Goal: Task Accomplishment & Management: Use online tool/utility

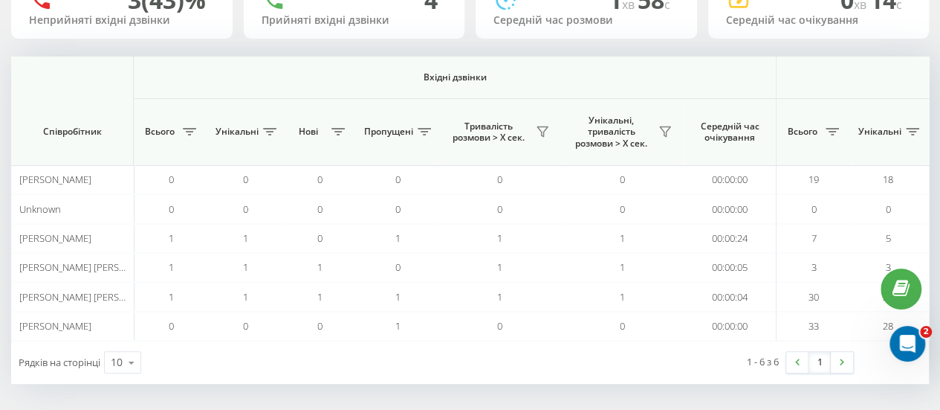
scroll to position [0, 1156]
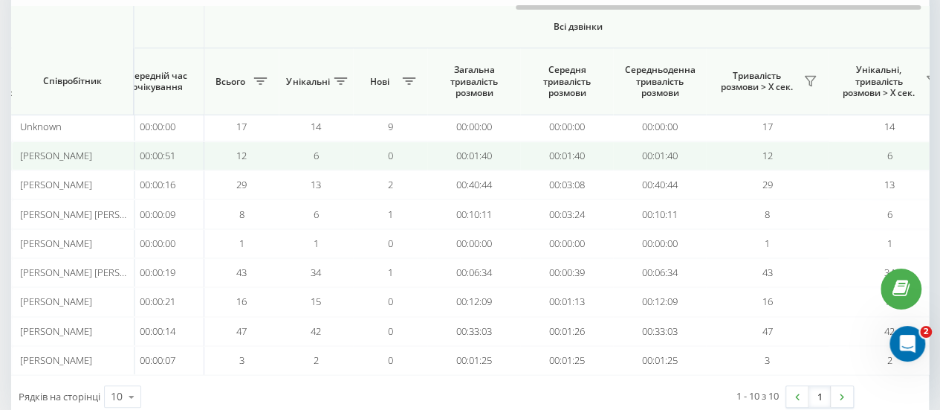
scroll to position [0, 1156]
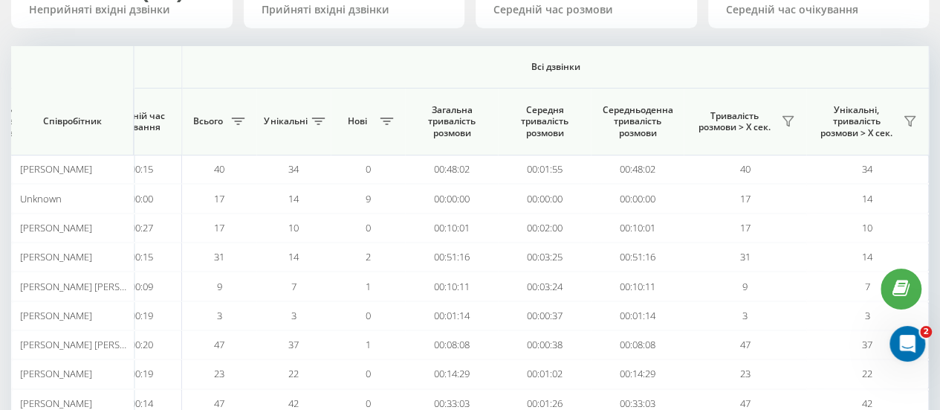
scroll to position [174, 0]
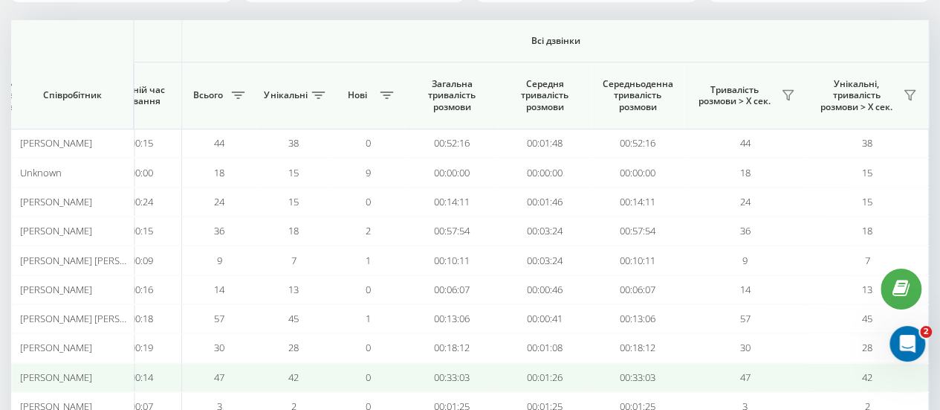
scroll to position [169, 0]
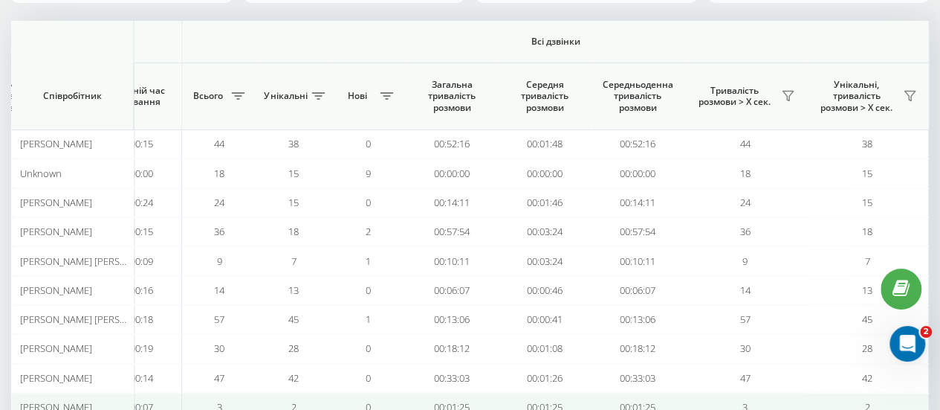
click at [660, 409] on td "00:01:25" at bounding box center [637, 406] width 93 height 29
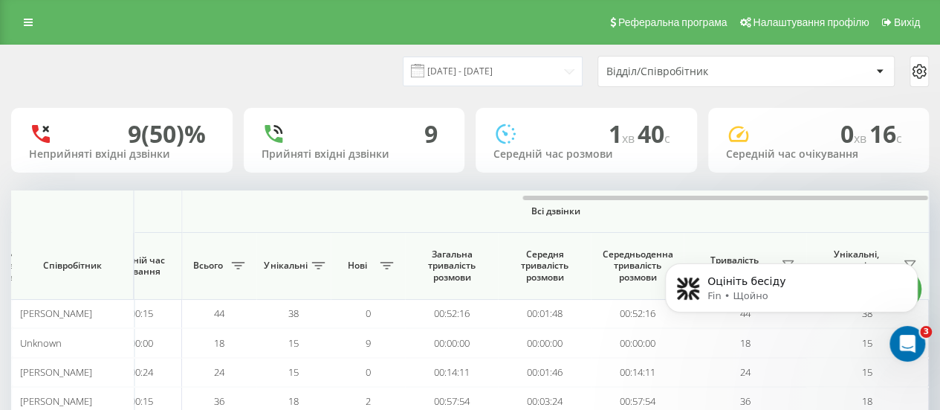
scroll to position [0, 0]
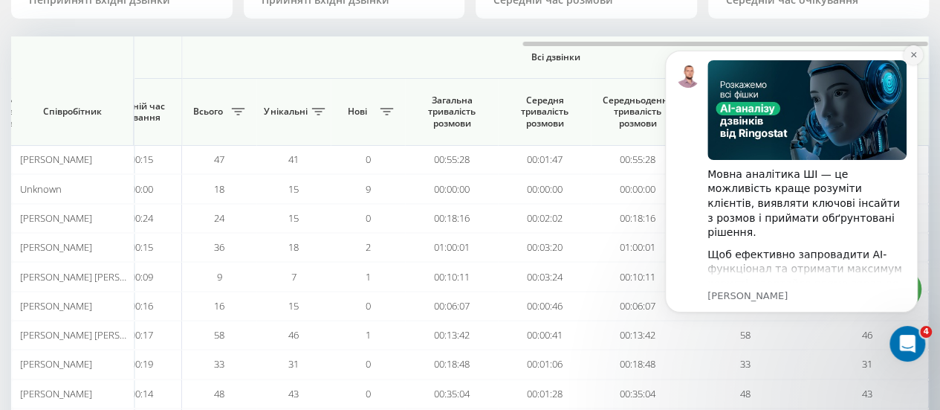
click at [915, 59] on button "Dismiss notification" at bounding box center [913, 54] width 19 height 19
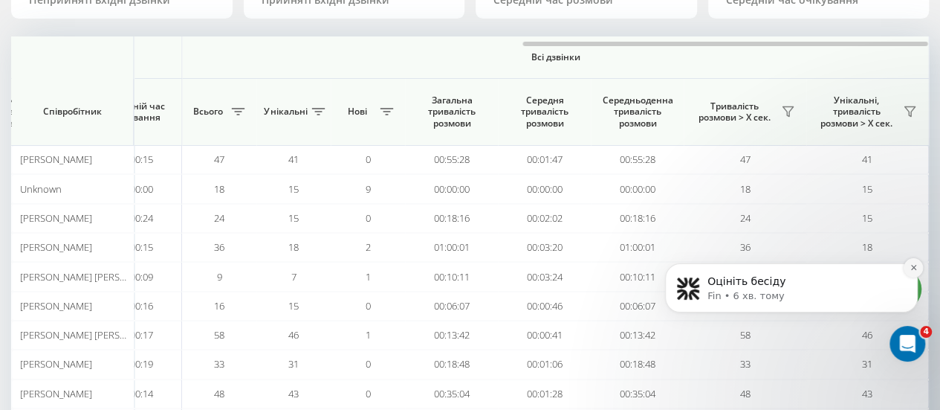
click at [908, 268] on button "Dismiss notification" at bounding box center [913, 267] width 19 height 19
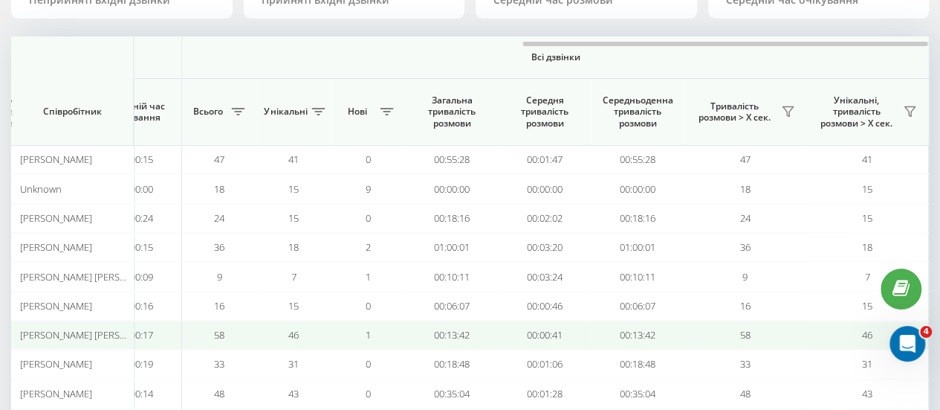
click at [194, 335] on td "58" at bounding box center [219, 334] width 74 height 29
click at [63, 338] on td "[PERSON_NAME] [PERSON_NAME]" at bounding box center [72, 334] width 123 height 29
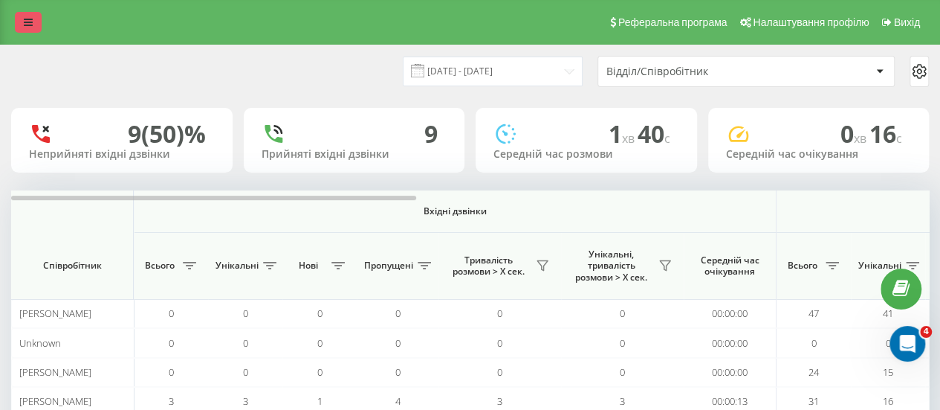
click at [33, 20] on link at bounding box center [28, 22] width 27 height 21
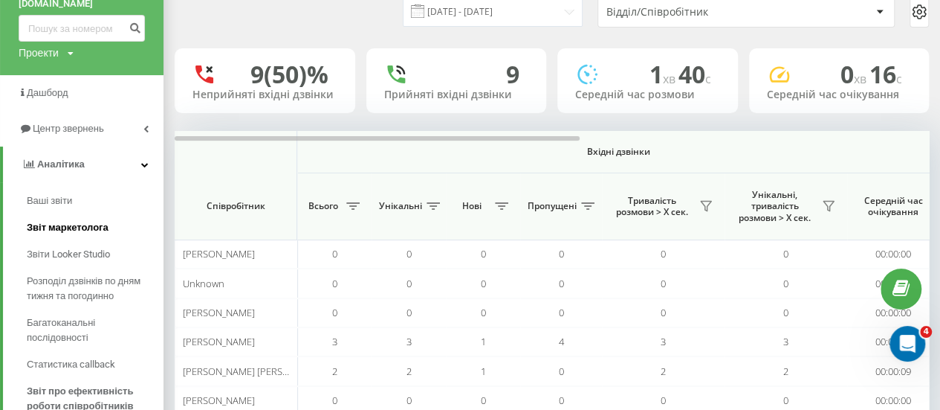
scroll to position [107, 0]
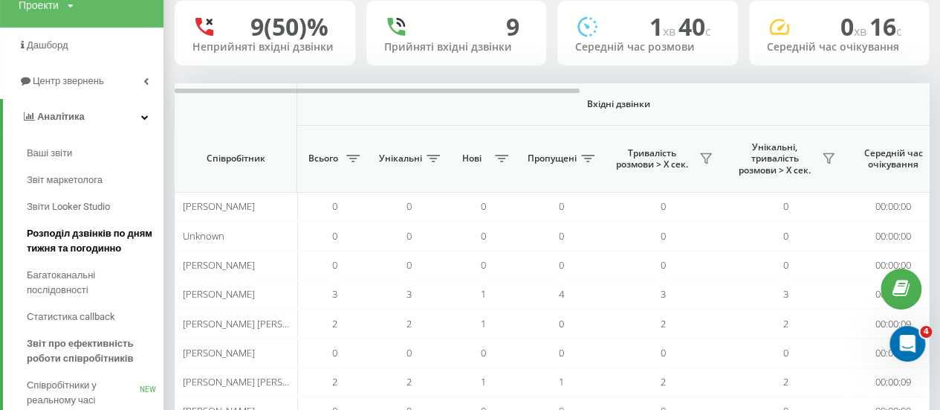
click at [79, 237] on span "Розподіл дзвінків по дням тижня та погодинно" at bounding box center [91, 241] width 129 height 30
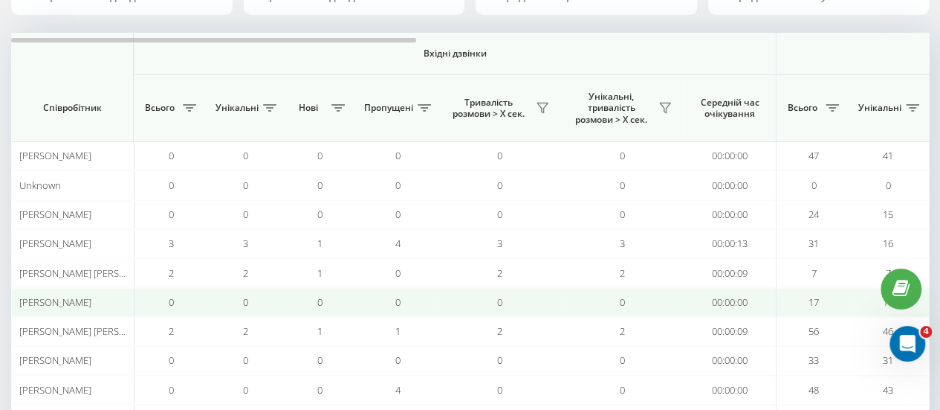
scroll to position [158, 0]
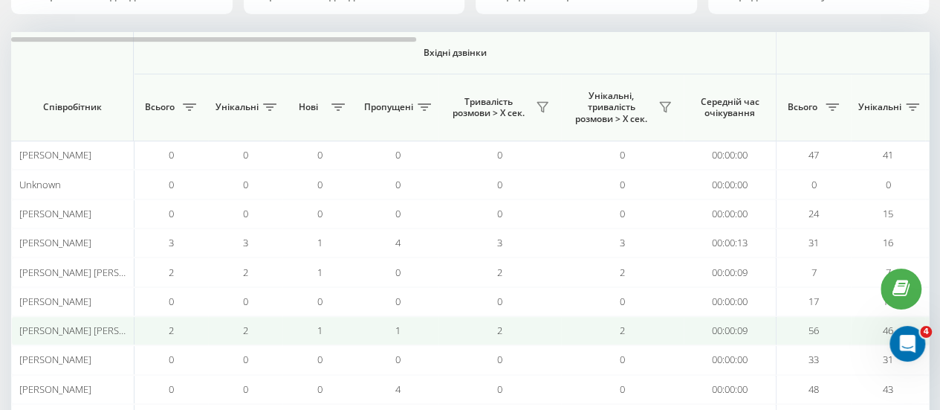
click at [67, 335] on td "[PERSON_NAME] [PERSON_NAME]" at bounding box center [72, 330] width 123 height 29
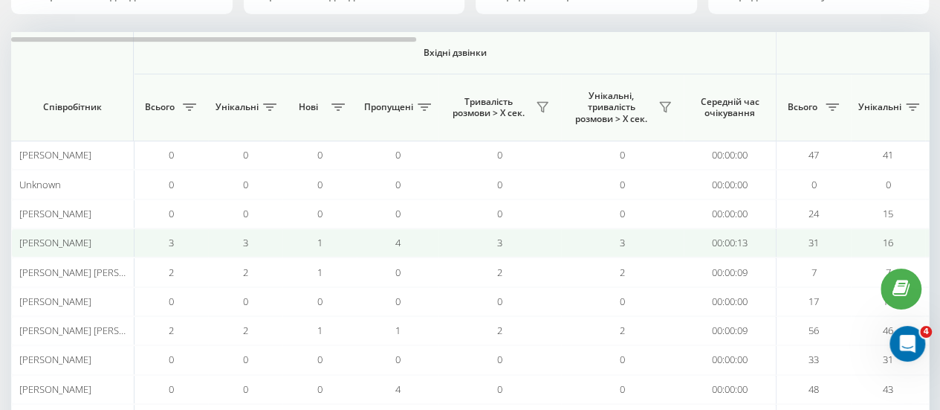
click at [39, 245] on span "[PERSON_NAME]" at bounding box center [55, 242] width 72 height 13
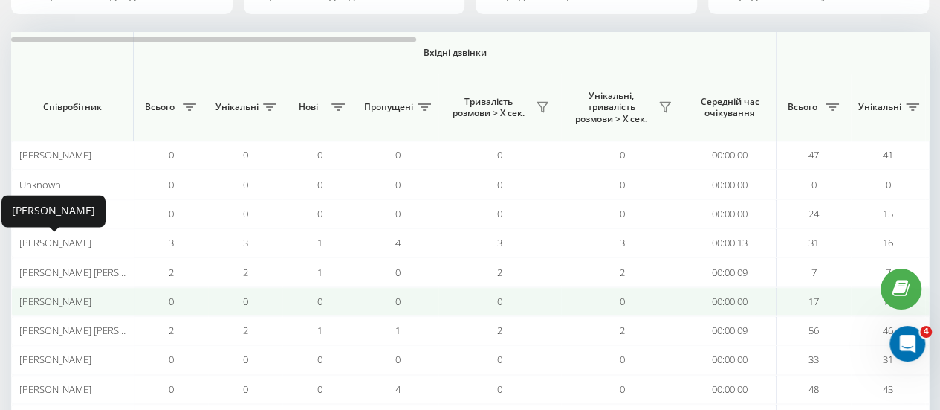
click at [65, 295] on span "[PERSON_NAME]" at bounding box center [55, 300] width 72 height 13
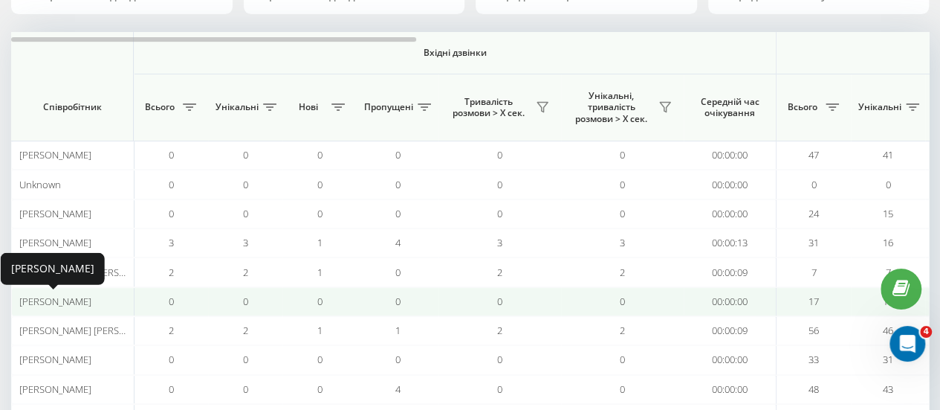
click at [74, 304] on span "[PERSON_NAME]" at bounding box center [55, 300] width 72 height 13
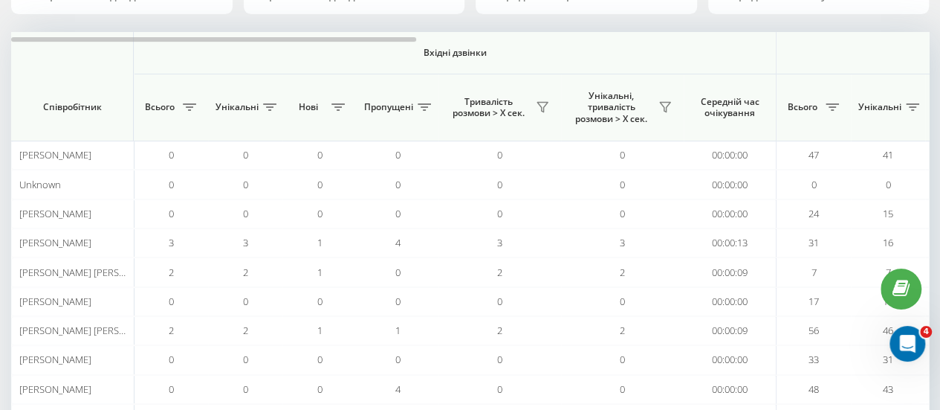
scroll to position [0, 0]
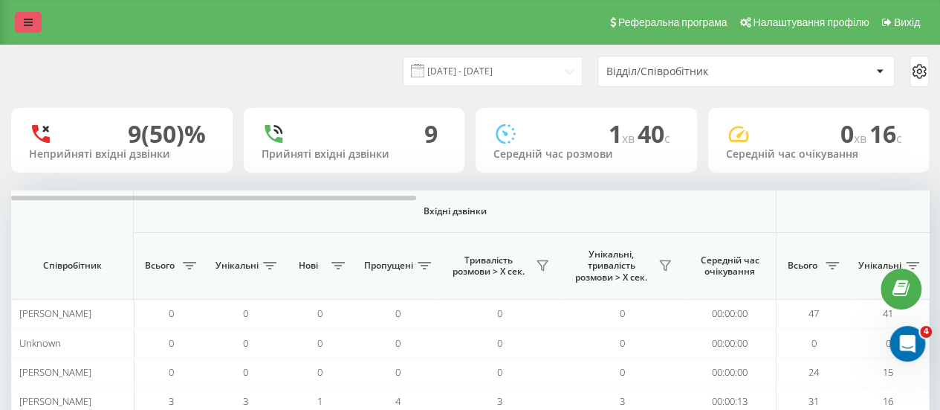
click at [18, 17] on link at bounding box center [28, 22] width 27 height 21
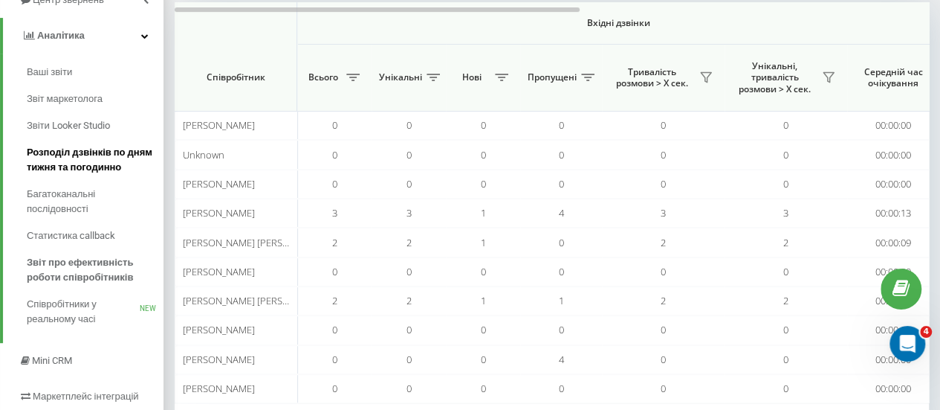
scroll to position [169, 0]
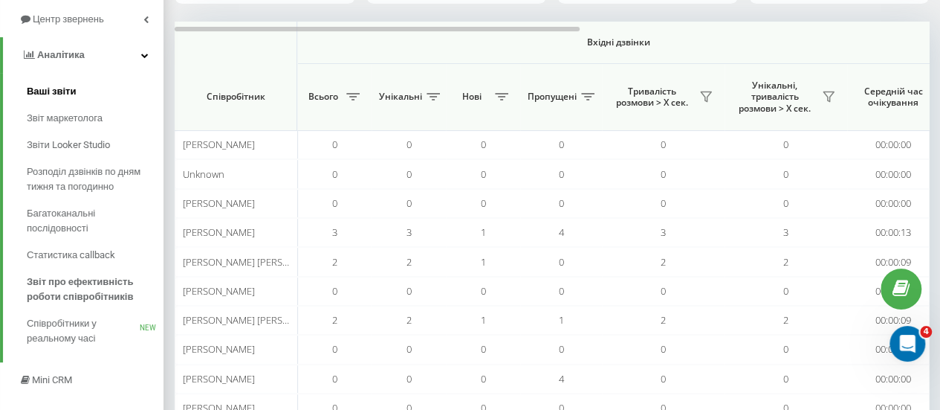
click at [37, 85] on span "Ваші звіти" at bounding box center [52, 91] width 50 height 15
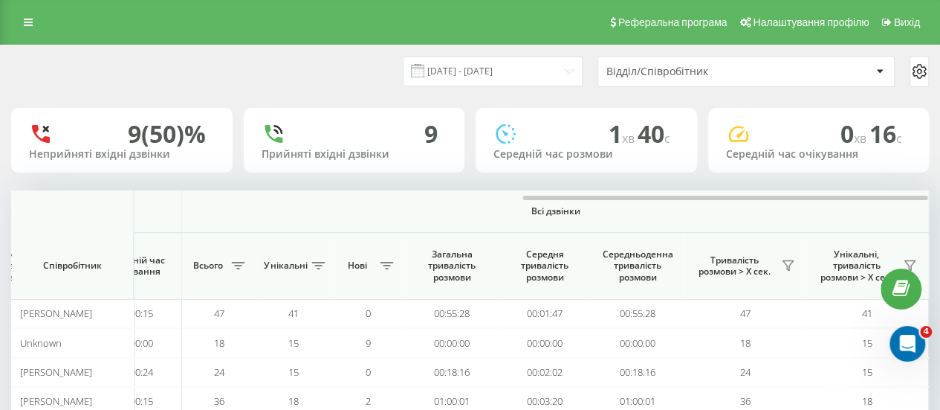
scroll to position [81, 0]
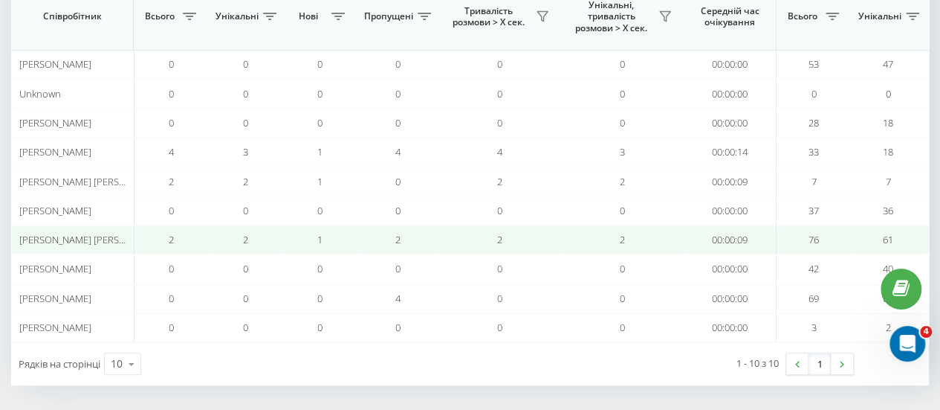
scroll to position [67, 0]
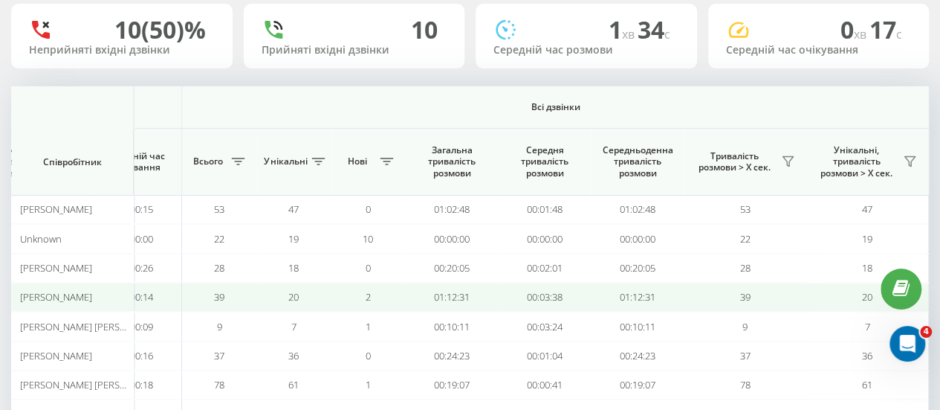
scroll to position [103, 0]
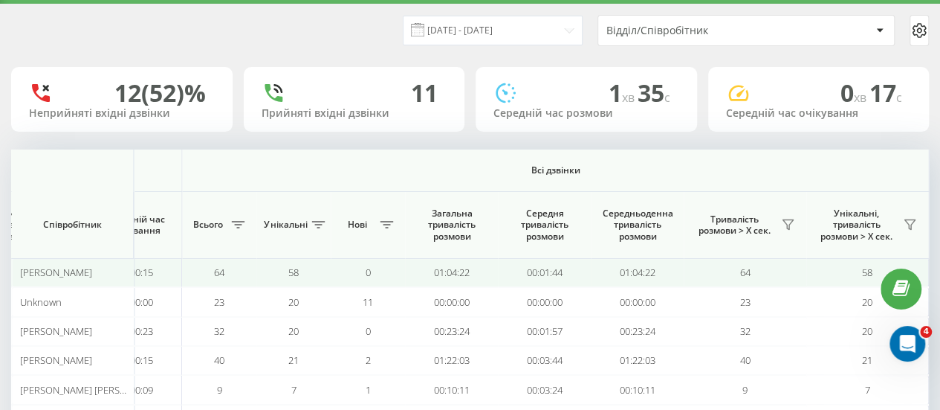
scroll to position [32, 0]
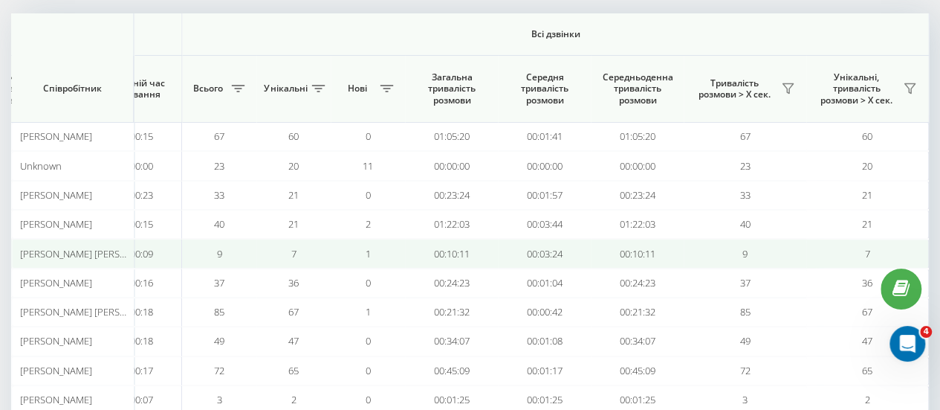
scroll to position [7, 0]
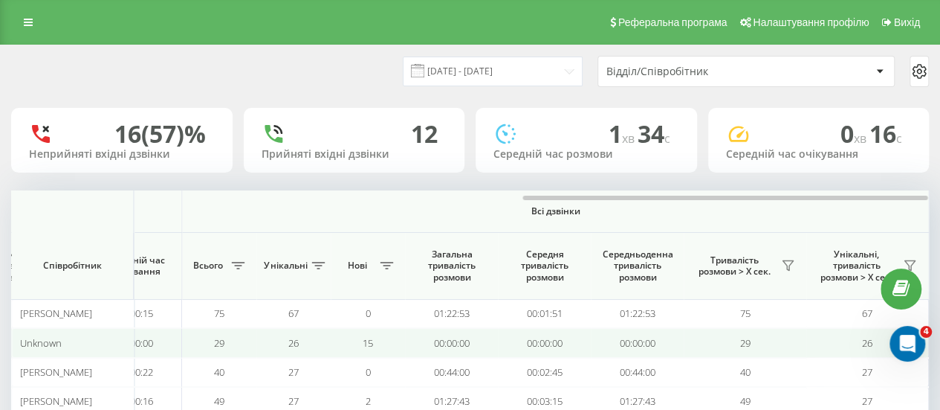
scroll to position [164, 0]
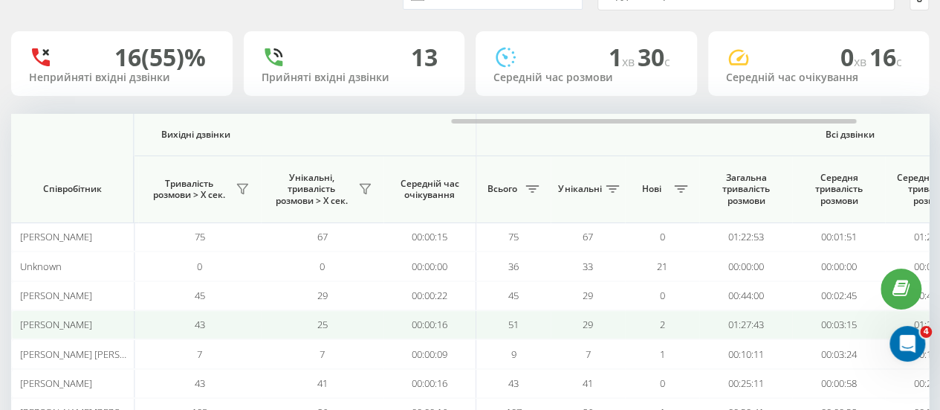
scroll to position [0, 1156]
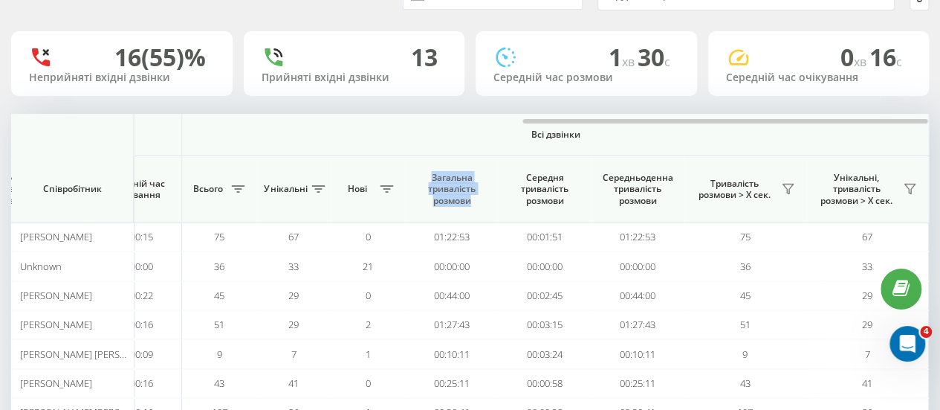
drag, startPoint x: 428, startPoint y: 169, endPoint x: 492, endPoint y: 202, distance: 71.8
click at [492, 202] on th "Загальна тривалість розмови" at bounding box center [451, 189] width 93 height 67
click at [453, 138] on span "Всі дзвінки" at bounding box center [555, 135] width 659 height 12
drag, startPoint x: 427, startPoint y: 173, endPoint x: 481, endPoint y: 200, distance: 60.5
click at [481, 200] on span "Загальна тривалість розмови" at bounding box center [451, 189] width 71 height 35
